Goal: Register for event/course

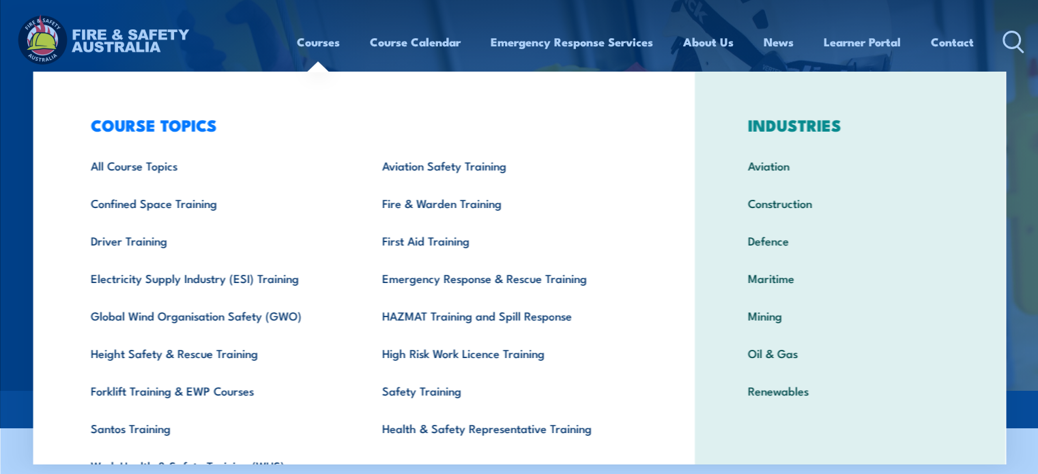
click at [328, 38] on link "Courses" at bounding box center [318, 42] width 43 height 36
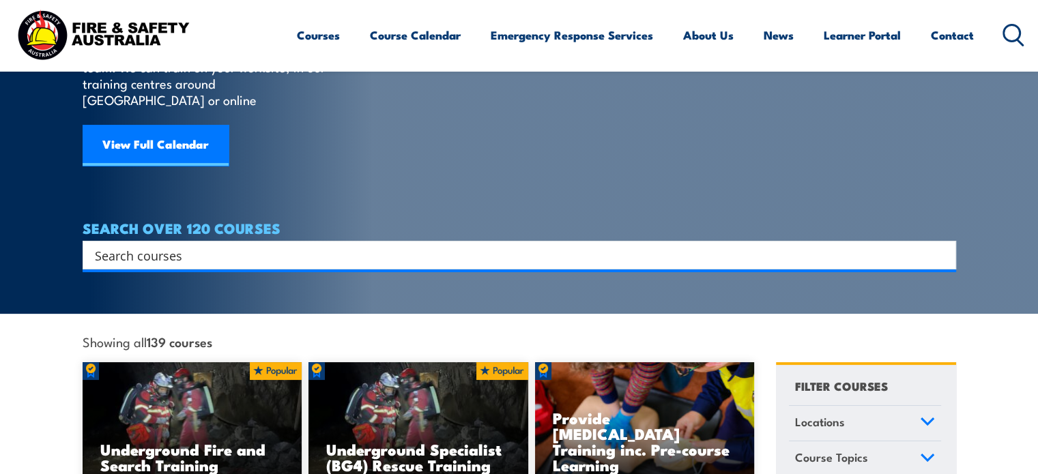
click at [221, 245] on input "Search input" at bounding box center [510, 255] width 831 height 20
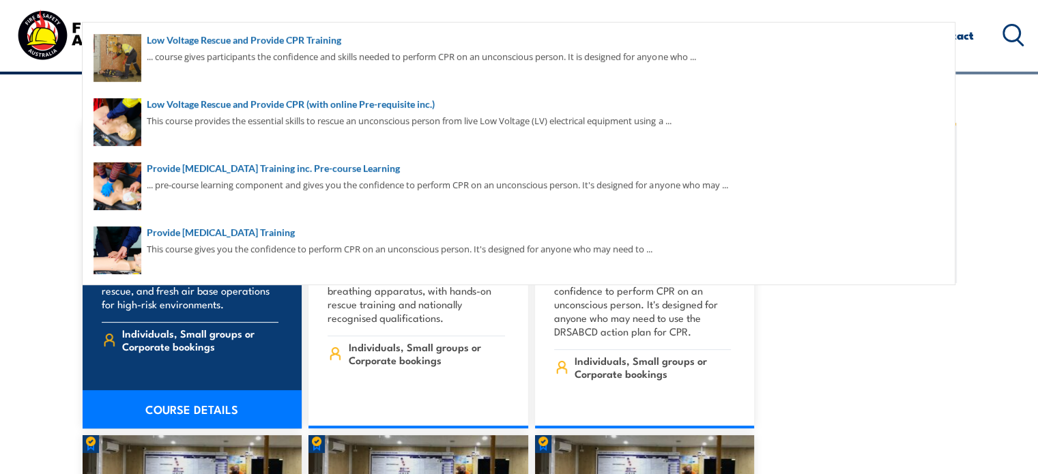
scroll to position [341, 0]
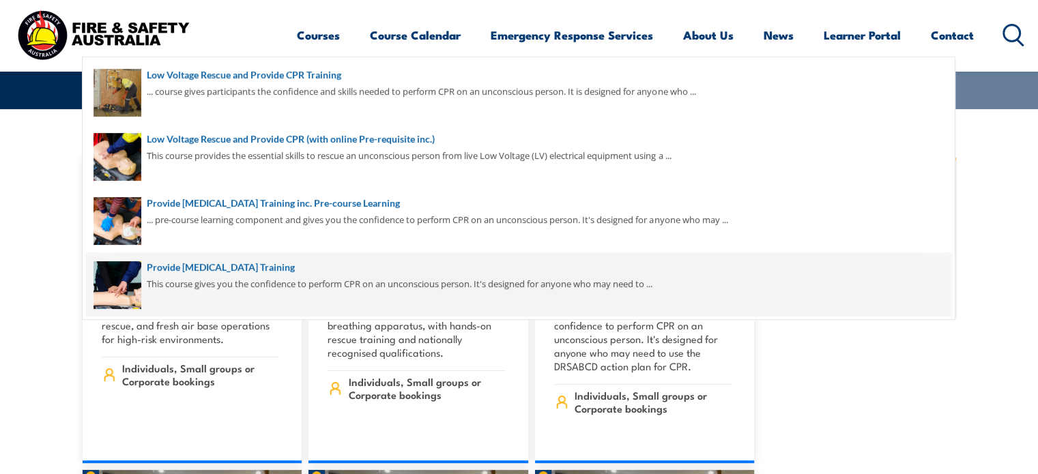
type input "CPR"
click at [210, 266] on span at bounding box center [519, 285] width 866 height 64
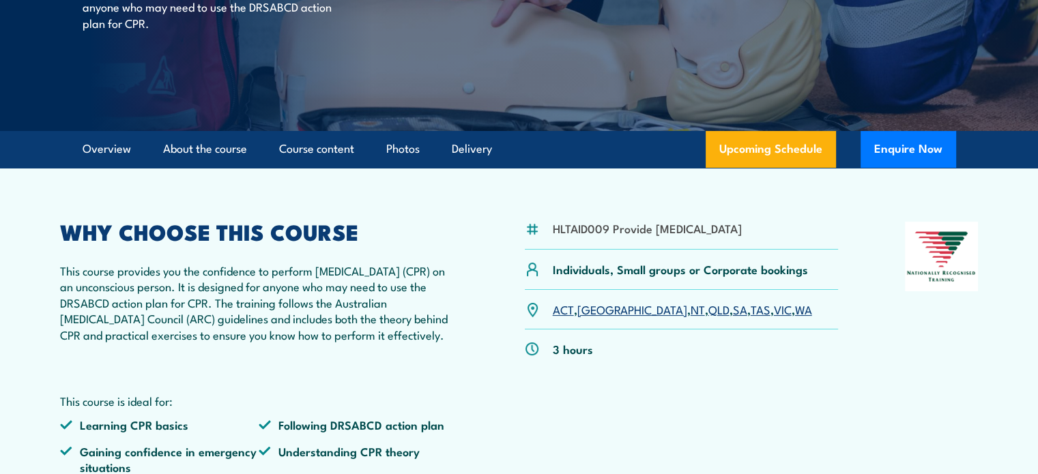
scroll to position [273, 0]
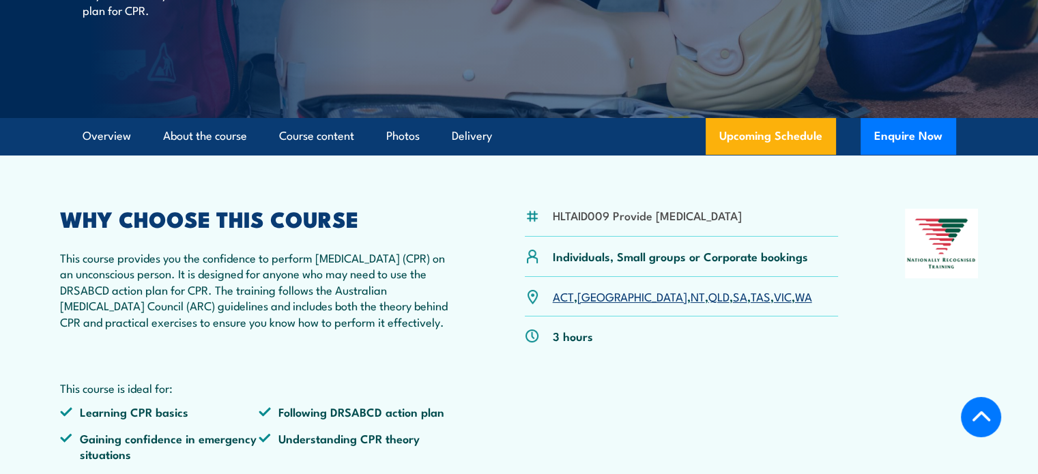
click at [709, 304] on link "QLD" at bounding box center [719, 296] width 21 height 16
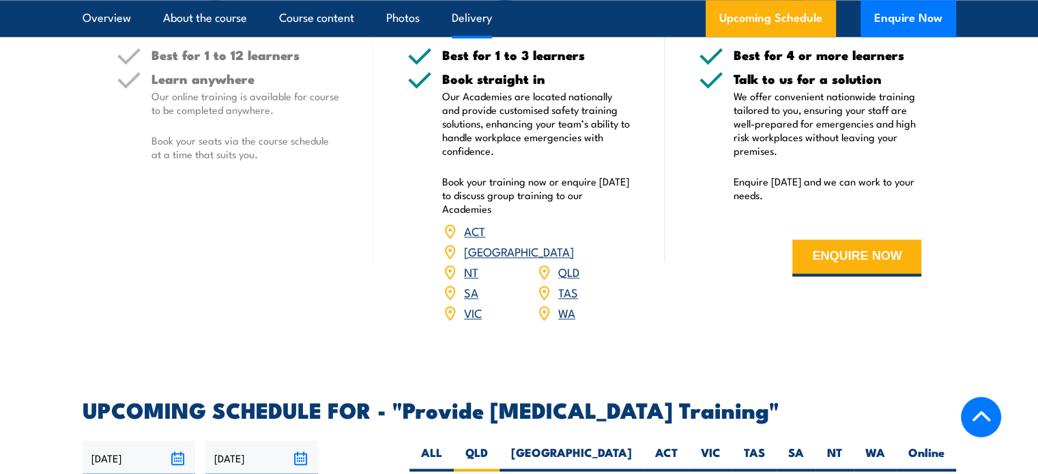
scroll to position [1978, 0]
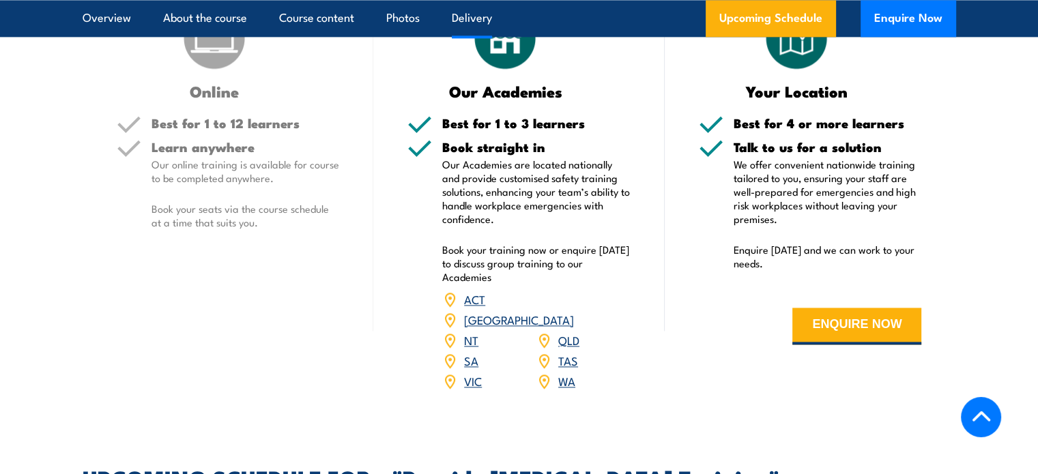
click at [571, 345] on link "QLD" at bounding box center [568, 340] width 21 height 16
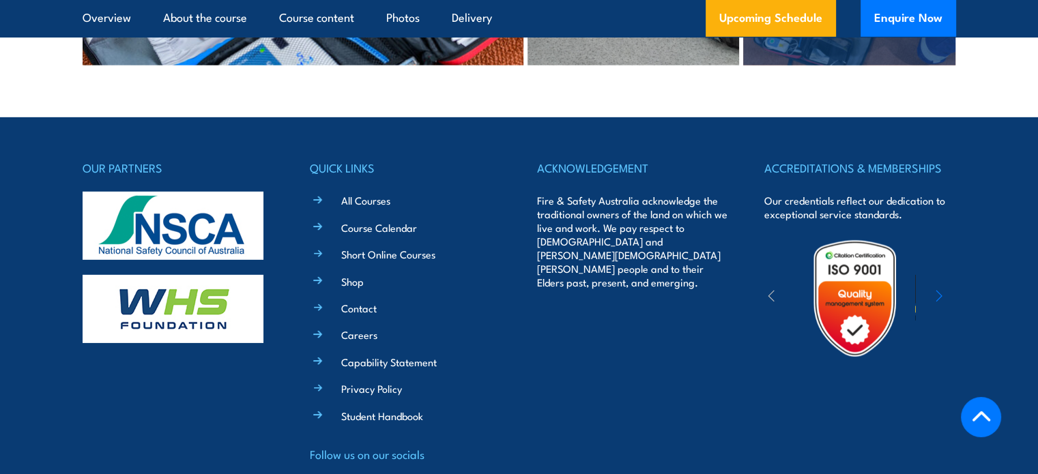
scroll to position [4330, 0]
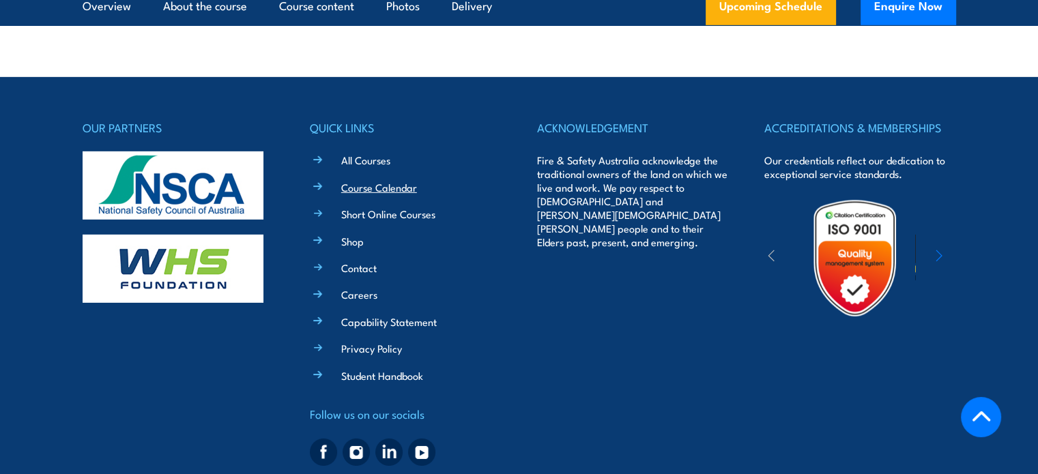
click at [384, 180] on link "Course Calendar" at bounding box center [379, 187] width 76 height 14
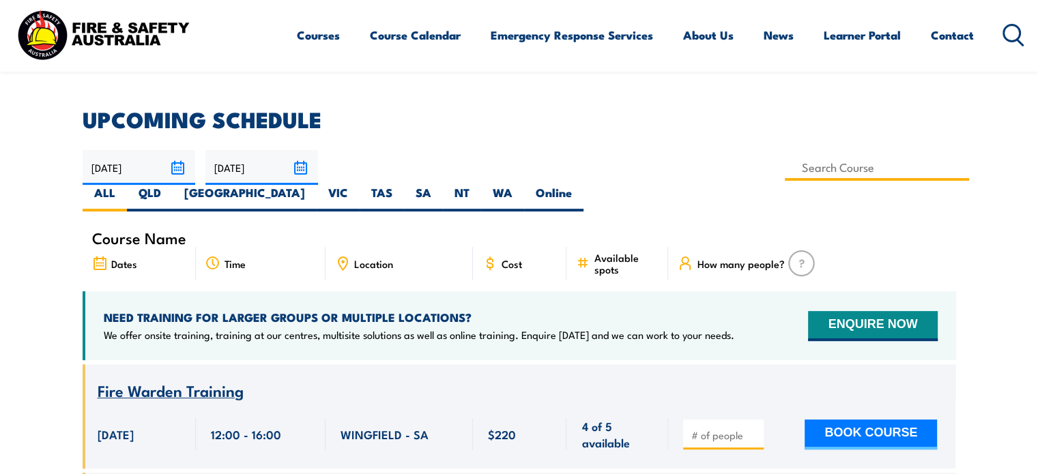
scroll to position [341, 0]
click at [785, 170] on input at bounding box center [877, 167] width 185 height 27
type input "Provide Cardiopulmonary Resuscitation Training inc. Pre-course Learning"
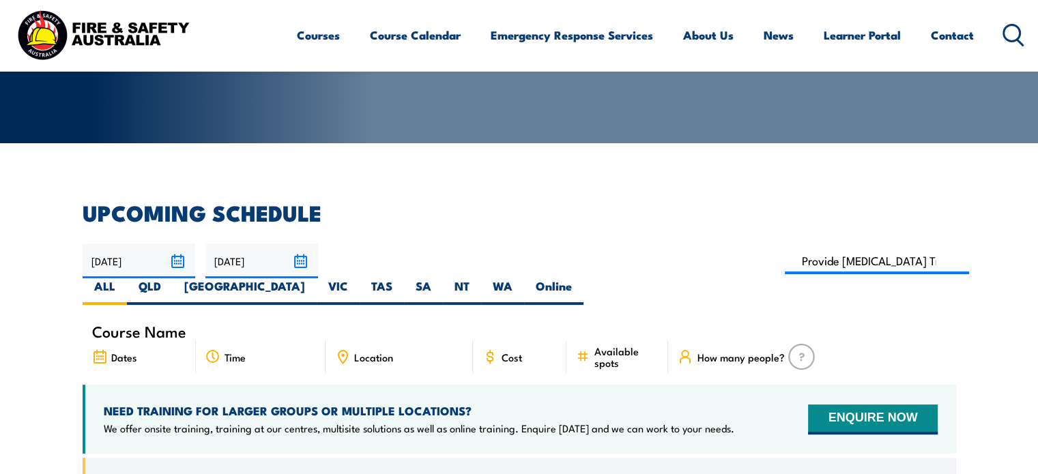
scroll to position [246, 0]
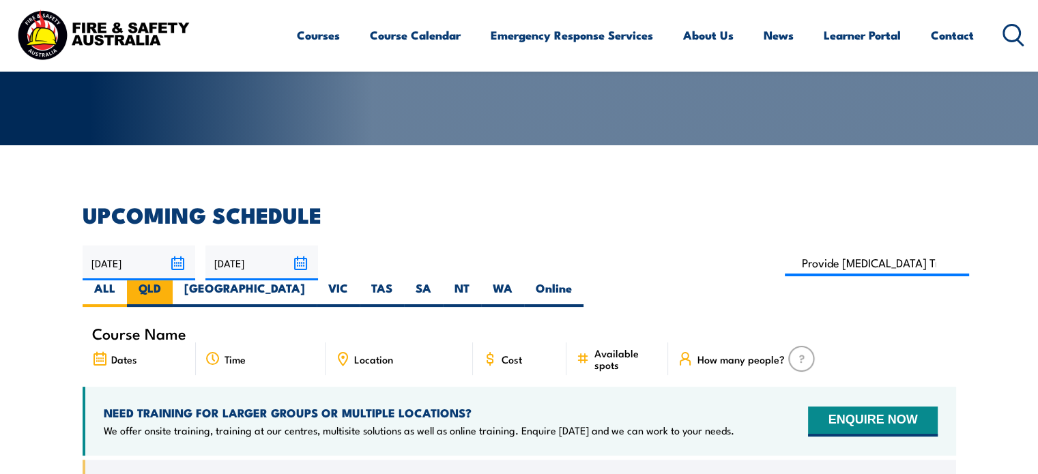
click at [173, 281] on label "QLD" at bounding box center [150, 294] width 46 height 27
click at [170, 281] on input "QLD" at bounding box center [165, 285] width 9 height 9
radio input "true"
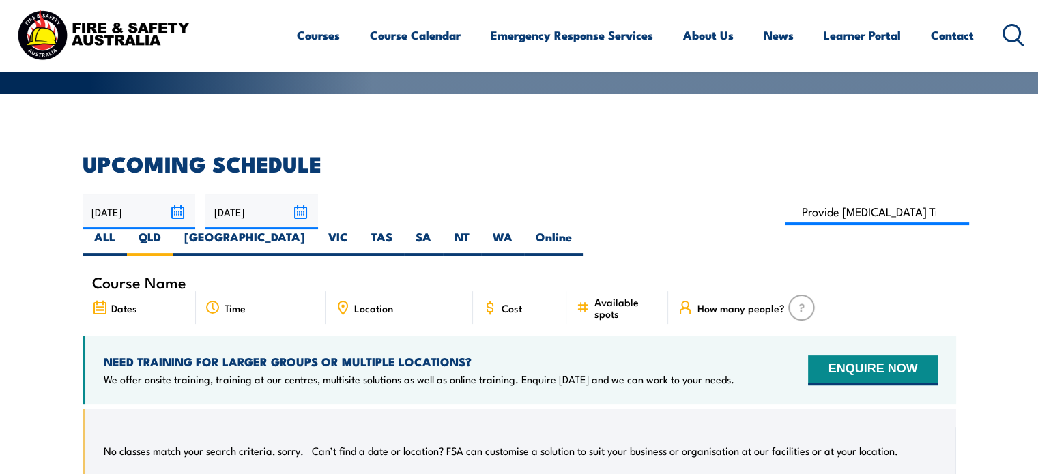
scroll to position [246, 0]
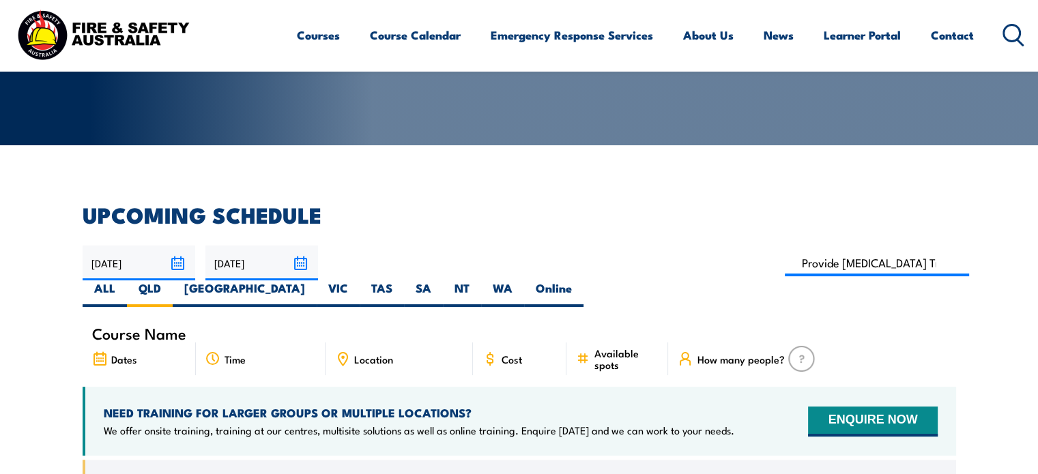
click at [365, 354] on span "Location" at bounding box center [373, 360] width 39 height 12
click at [343, 352] on icon at bounding box center [342, 359] width 15 height 15
drag, startPoint x: 134, startPoint y: 333, endPoint x: 162, endPoint y: 323, distance: 29.8
click at [134, 354] on span "Dates" at bounding box center [124, 360] width 26 height 12
click at [785, 264] on input at bounding box center [877, 263] width 185 height 27
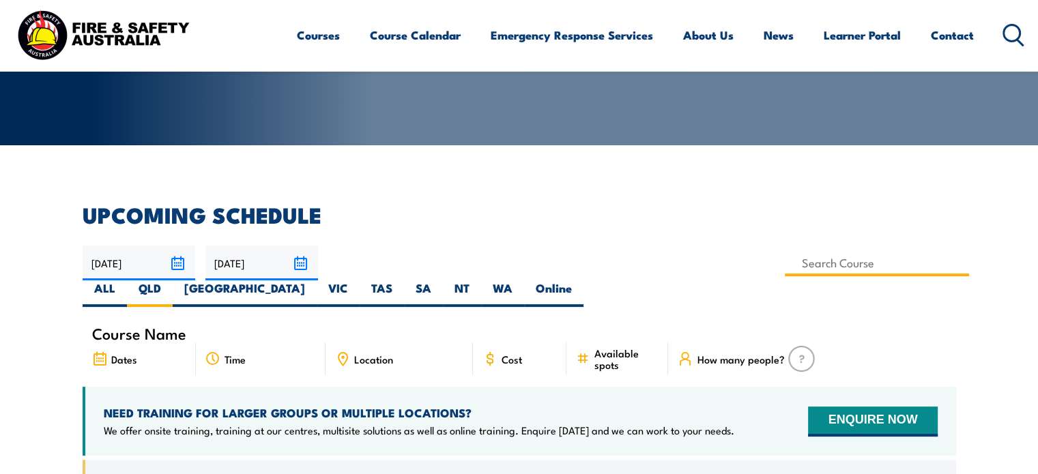
type input "Provide Cardiopulmonary Resuscitation Training inc. Pre-course Learning"
click at [487, 201] on div "COURSE CALENDAR Our list of available course dates and times, nationwide. Get N…" at bounding box center [519, 182] width 1038 height 856
click at [617, 347] on span "Available spots" at bounding box center [626, 358] width 65 height 23
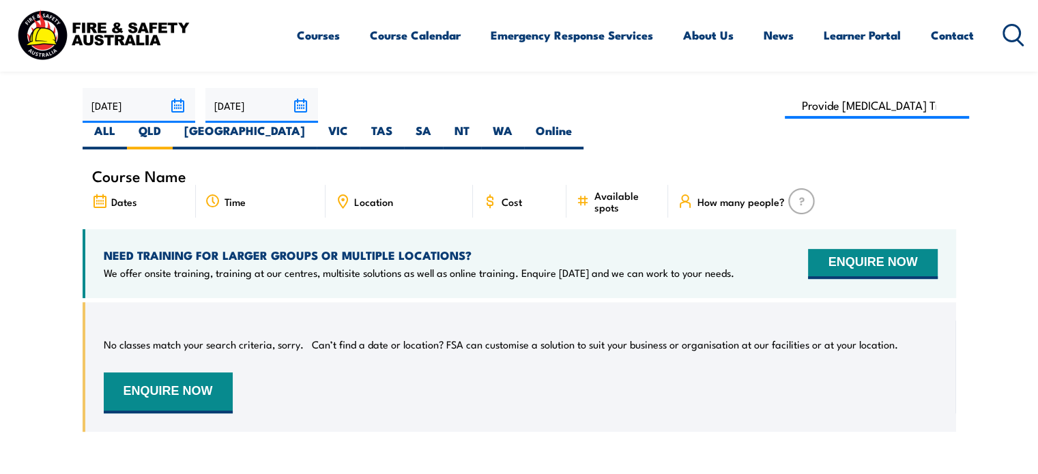
scroll to position [382, 0]
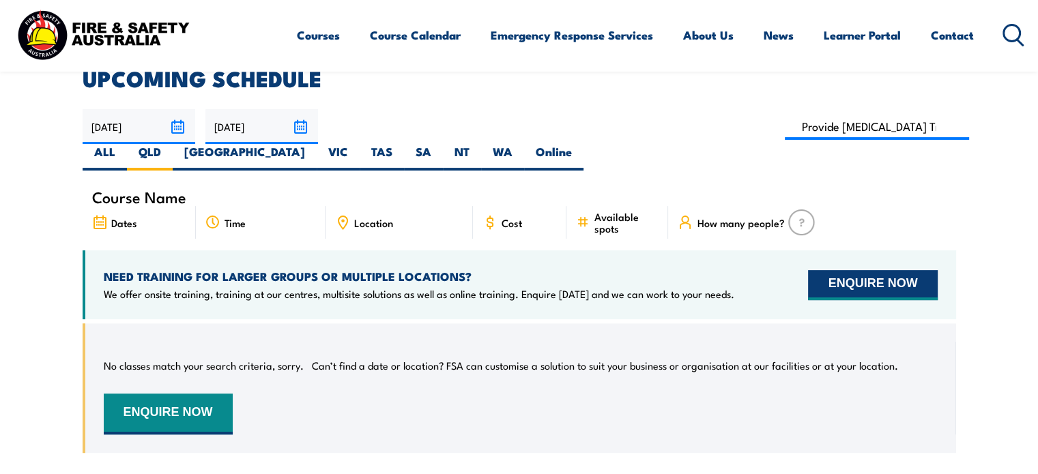
click at [840, 270] on button "ENQUIRE NOW" at bounding box center [872, 285] width 129 height 30
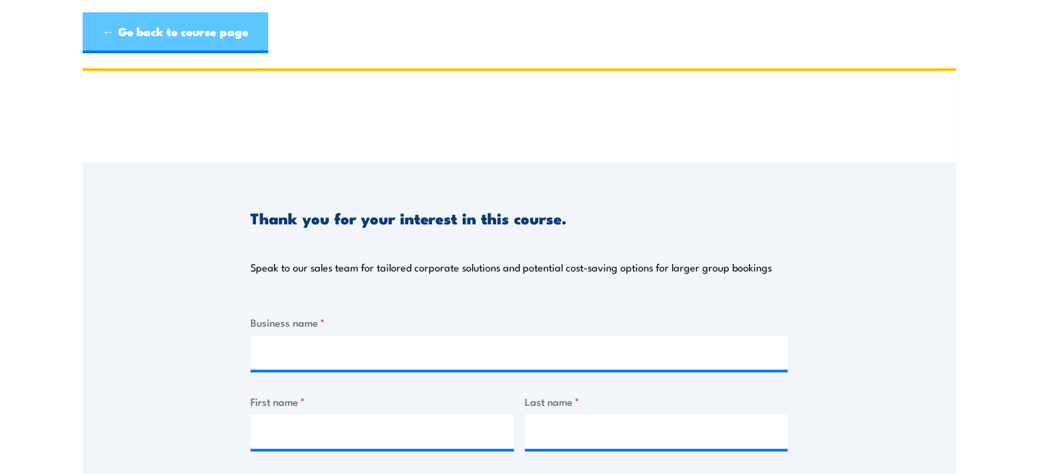
click at [155, 34] on link "← Go back to course page" at bounding box center [176, 32] width 186 height 41
